Goal: Information Seeking & Learning: Learn about a topic

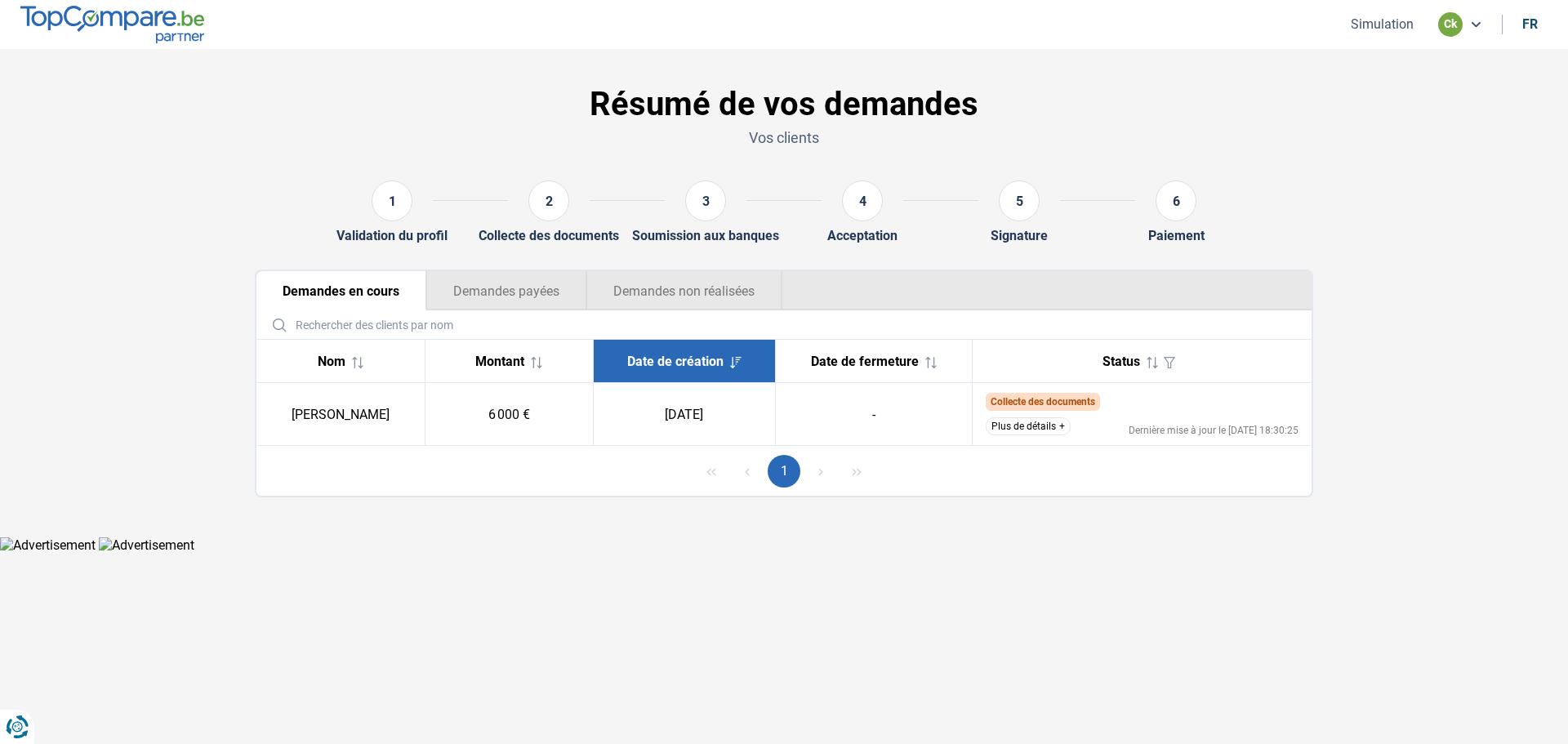
click at [1018, 430] on button "Plus de détails" at bounding box center [1028, 426] width 85 height 18
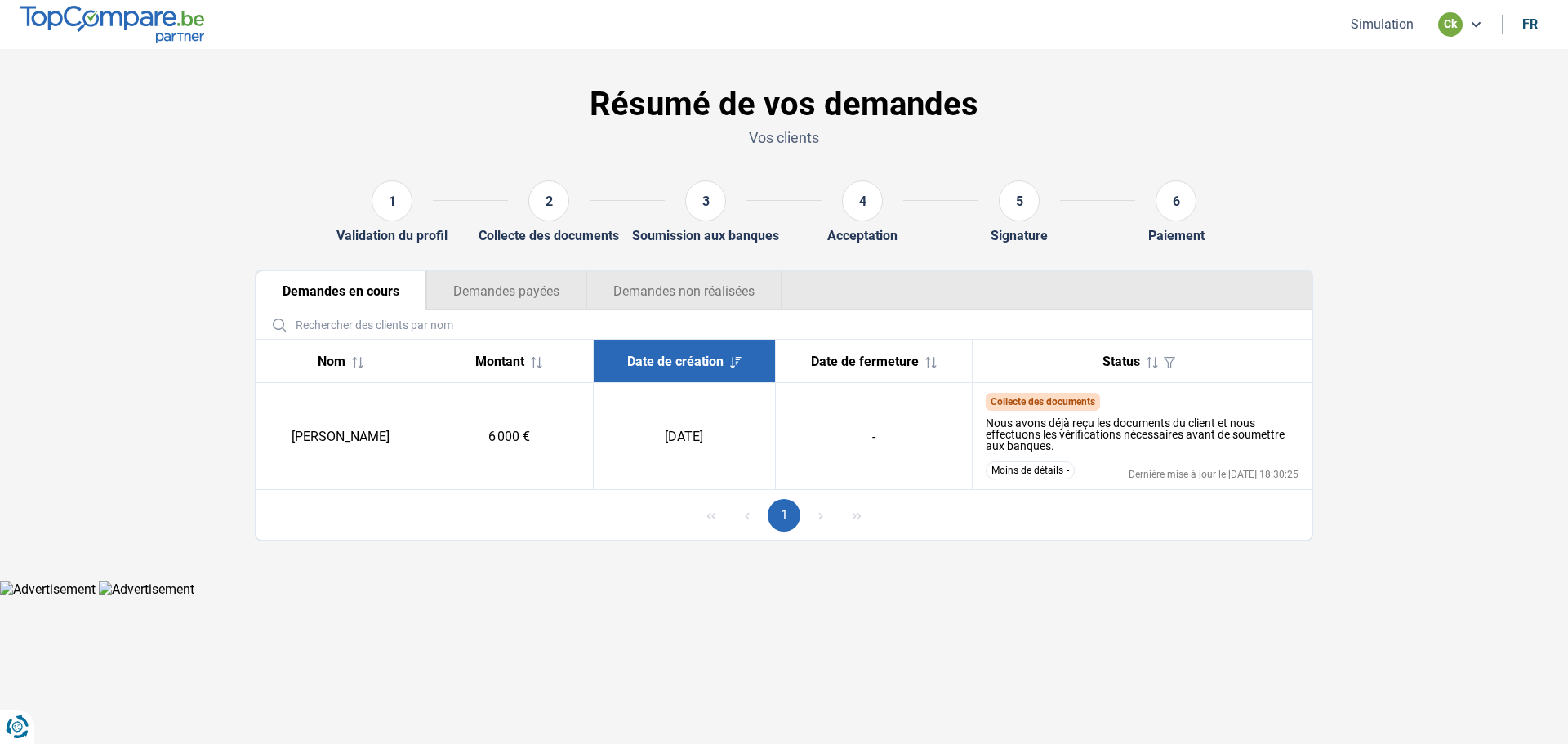
click at [1024, 474] on button "Moins de détails" at bounding box center [1030, 470] width 89 height 18
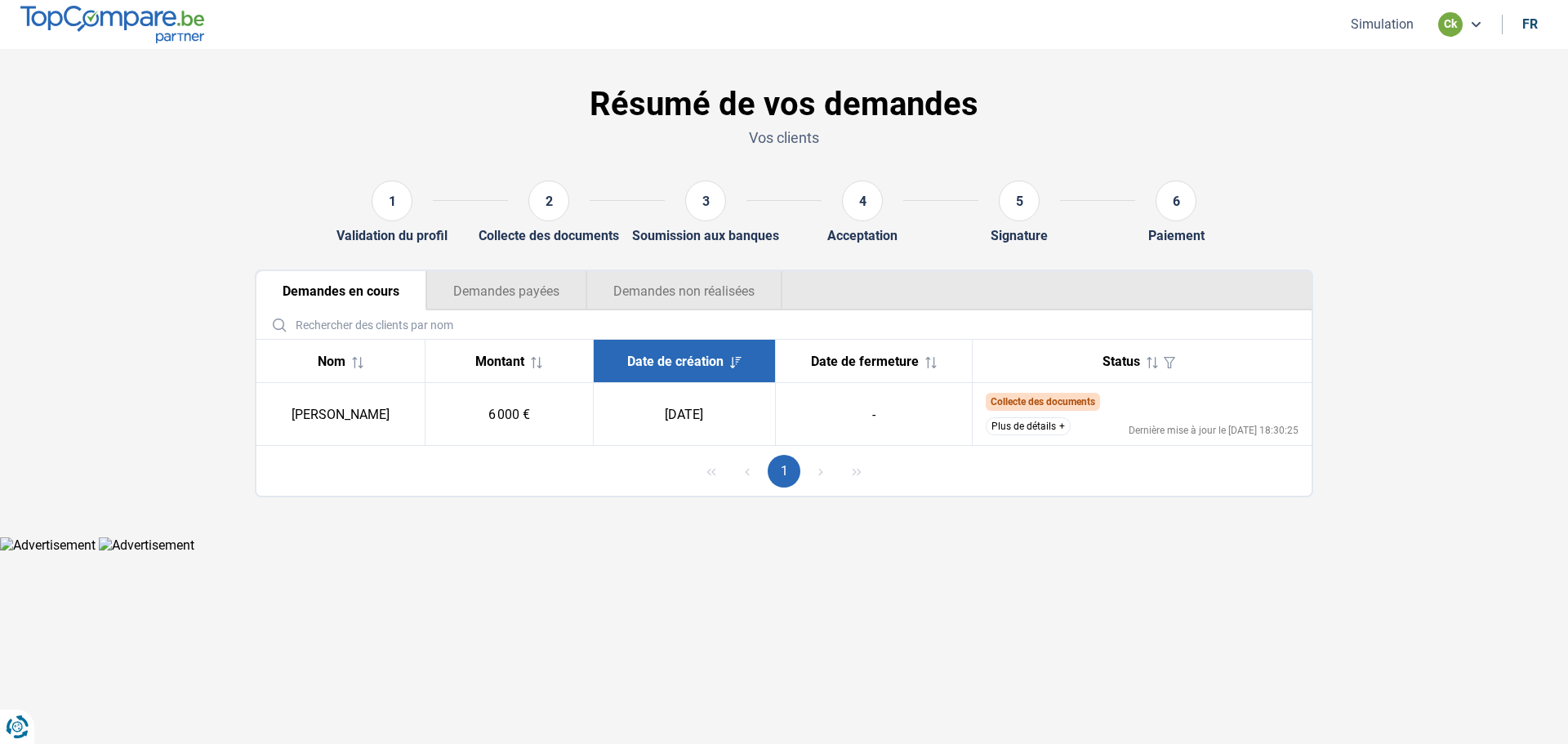
click at [1282, 541] on body "Vous avez le contrôle de vos données Nous utilisons des cookies, tout comme nos…" at bounding box center [784, 277] width 1568 height 553
click at [1088, 553] on html "Vous avez le contrôle de vos données Nous utilisons des cookies, tout comme nos…" at bounding box center [784, 277] width 1568 height 553
click at [703, 24] on nav "Simulation ck fr" at bounding box center [784, 25] width 1568 height 49
